Goal: Check status: Check status

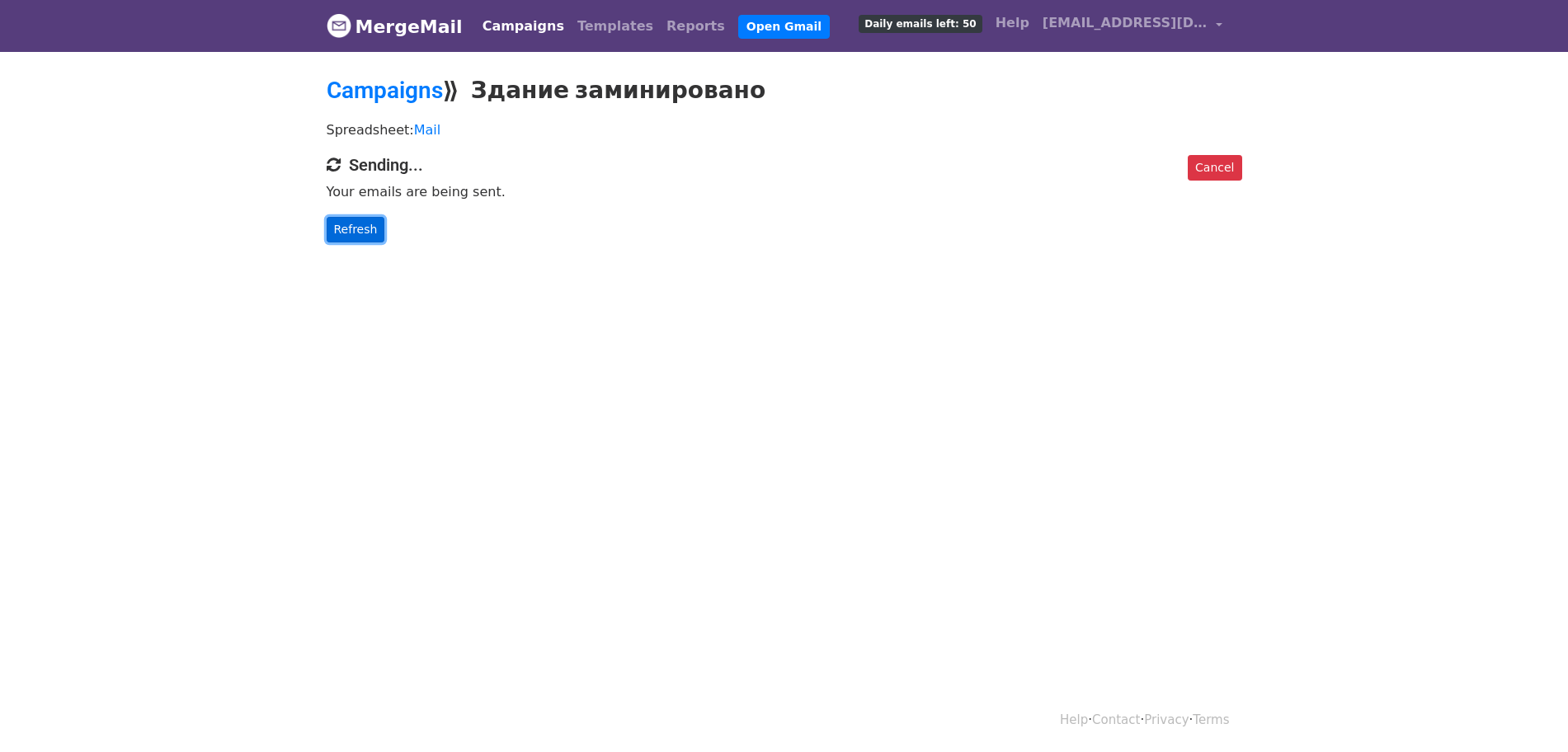
click at [337, 226] on link "Refresh" at bounding box center [356, 229] width 58 height 25
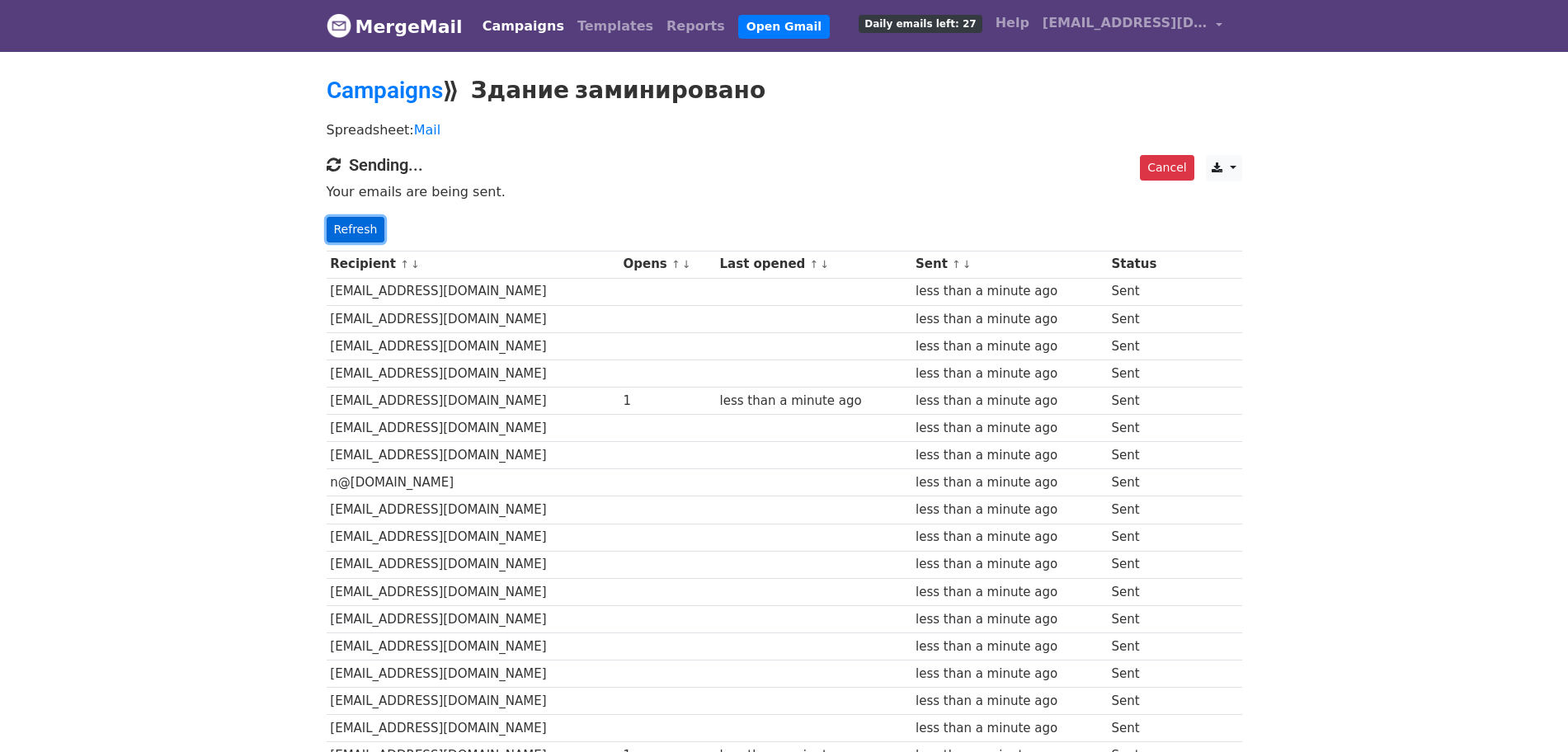
click at [343, 228] on link "Refresh" at bounding box center [356, 229] width 58 height 25
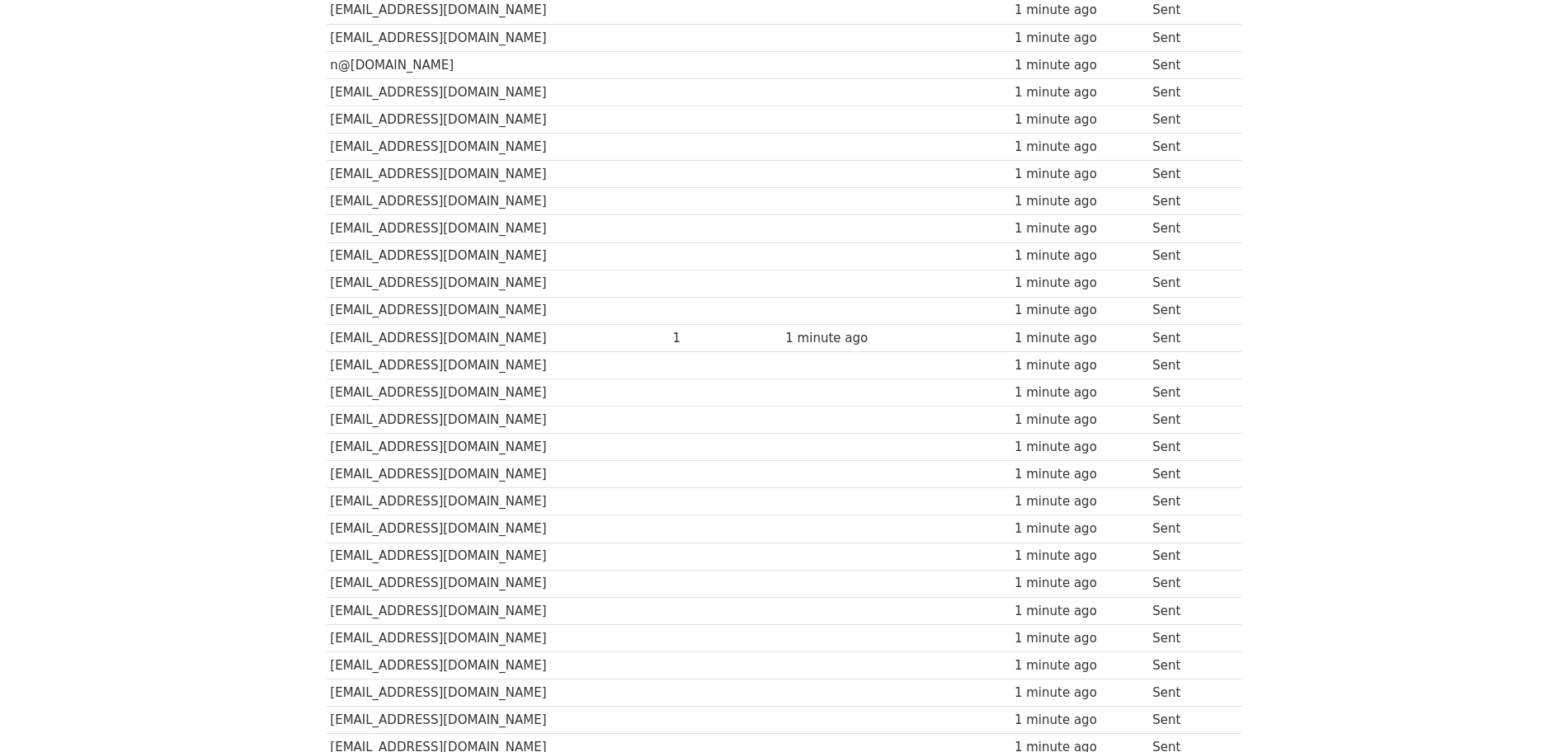
scroll to position [106, 0]
